Goal: Task Accomplishment & Management: Manage account settings

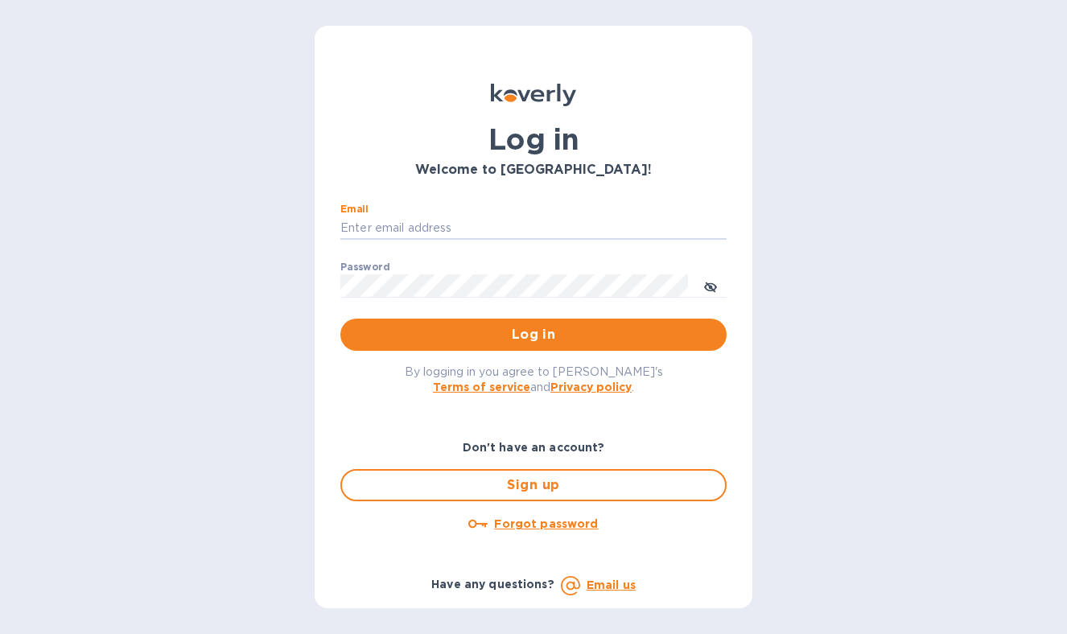
type input "[PERSON_NAME][EMAIL_ADDRESS][DOMAIN_NAME]"
click at [533, 334] on button "Log in" at bounding box center [533, 335] width 386 height 32
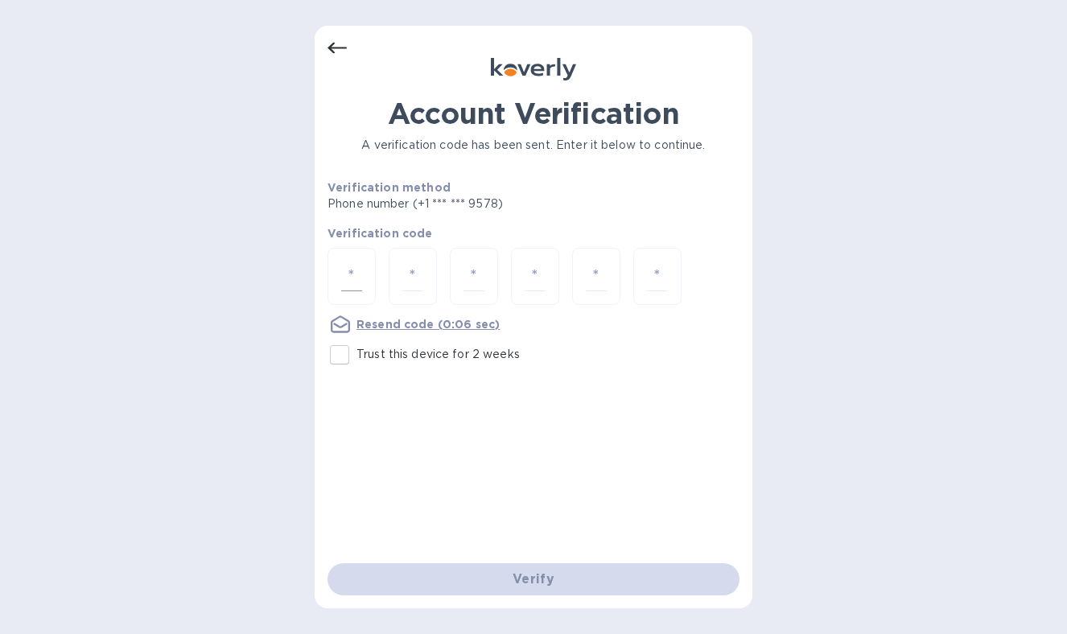
click at [340, 286] on div at bounding box center [351, 276] width 48 height 57
type input "2"
type input "0"
type input "1"
type input "0"
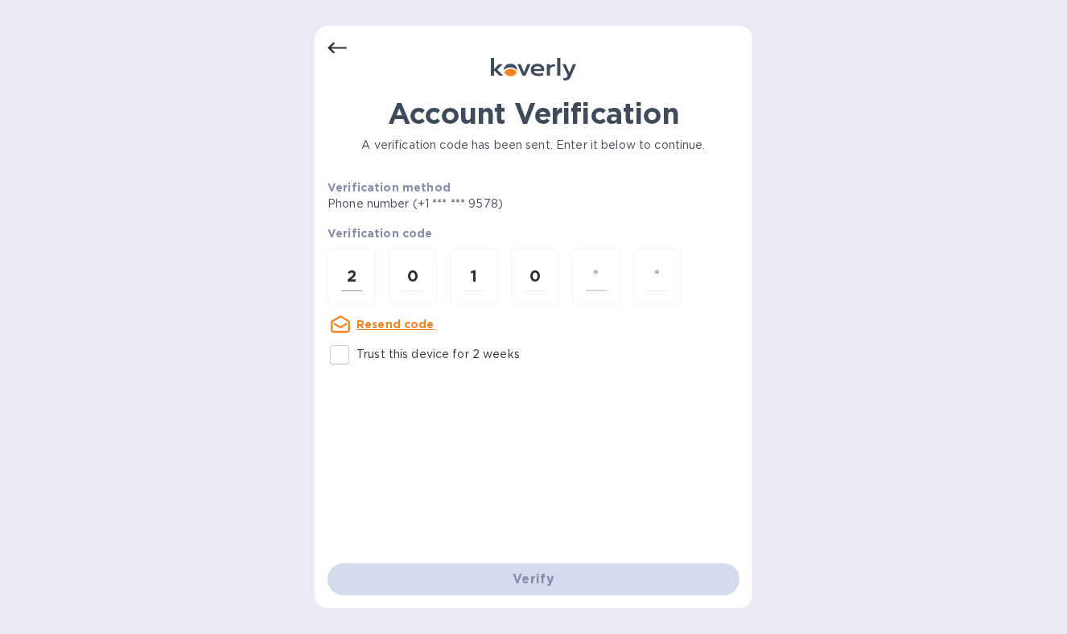
type input "4"
type input "7"
